Goal: Task Accomplishment & Management: Complete application form

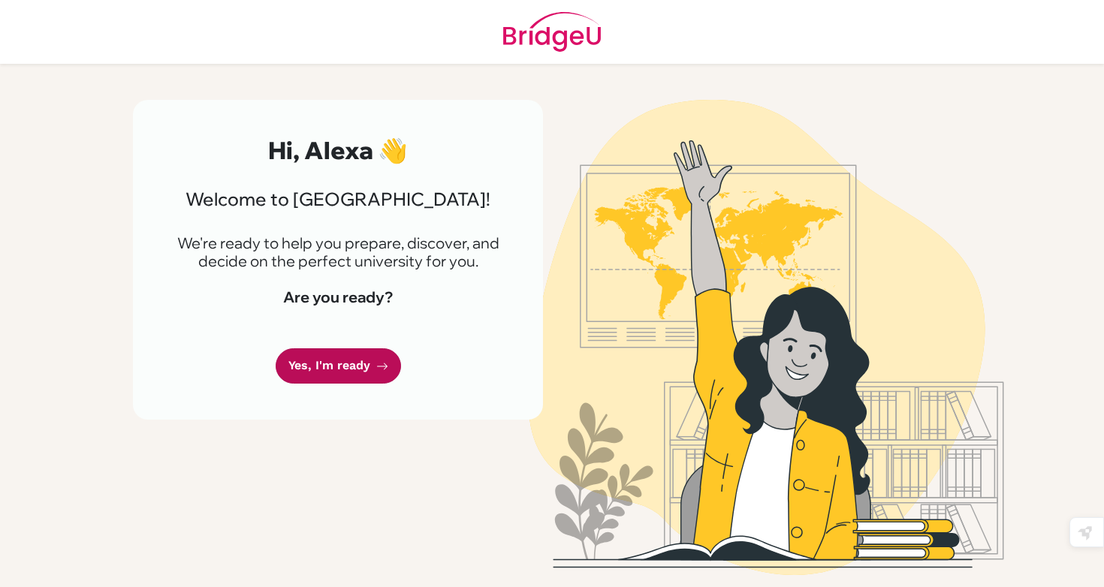
click at [334, 367] on link "Yes, I'm ready" at bounding box center [338, 366] width 125 height 35
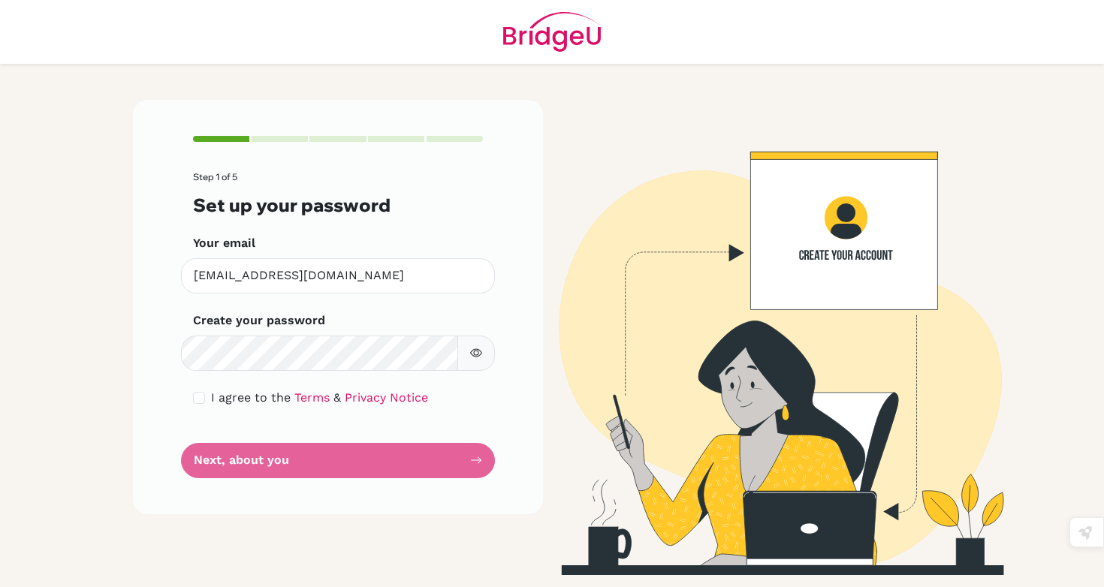
click at [482, 343] on button "button" at bounding box center [476, 353] width 38 height 35
click at [197, 400] on input "checkbox" at bounding box center [199, 398] width 12 height 12
checkbox input "true"
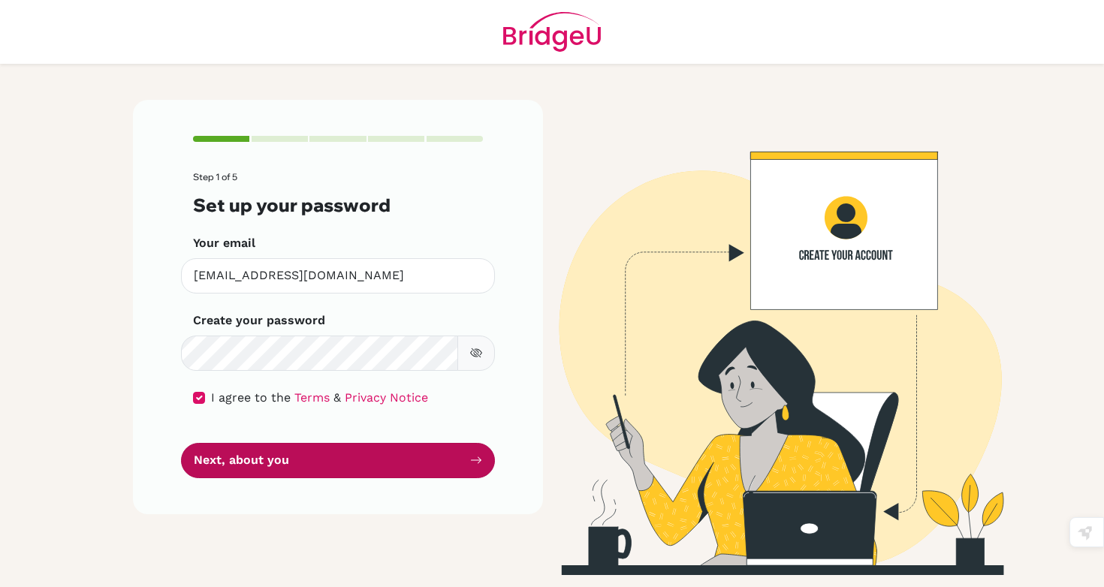
click at [221, 467] on button "Next, about you" at bounding box center [338, 460] width 314 height 35
